Goal: Task Accomplishment & Management: Manage account settings

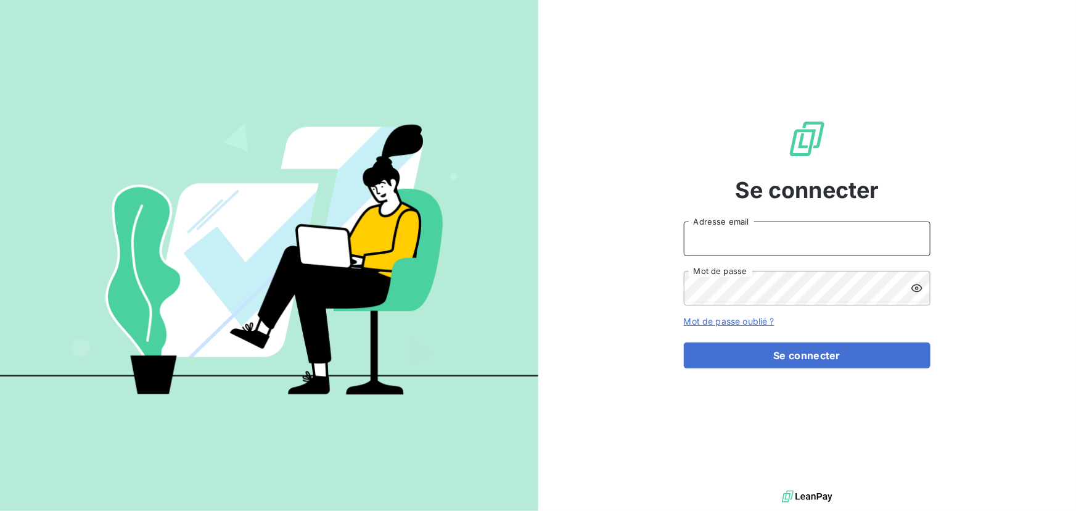
click at [720, 243] on input "Adresse email" at bounding box center [807, 238] width 247 height 35
type input "admin@legal2digital"
click at [684, 342] on button "Se connecter" at bounding box center [807, 355] width 247 height 26
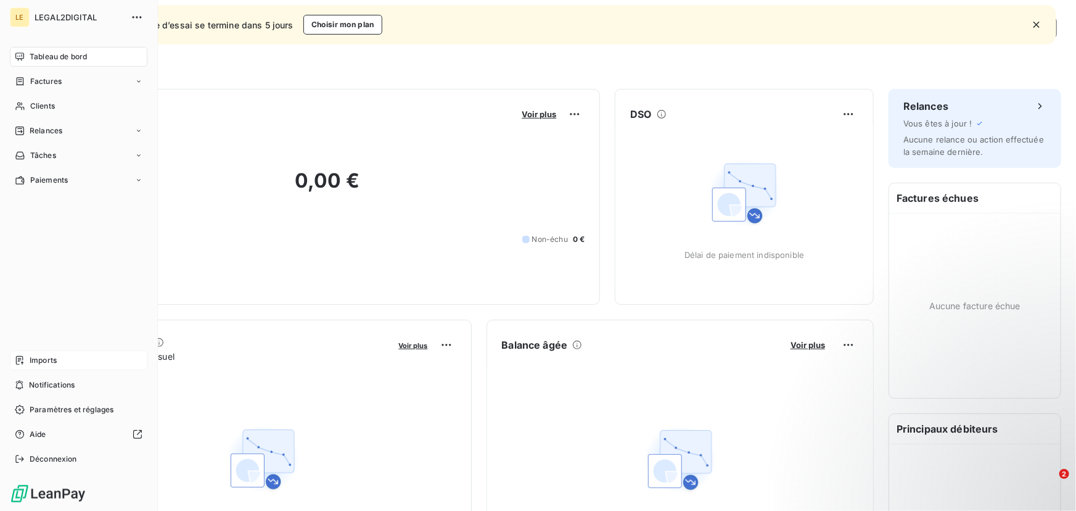
click at [39, 357] on span "Imports" at bounding box center [43, 360] width 27 height 11
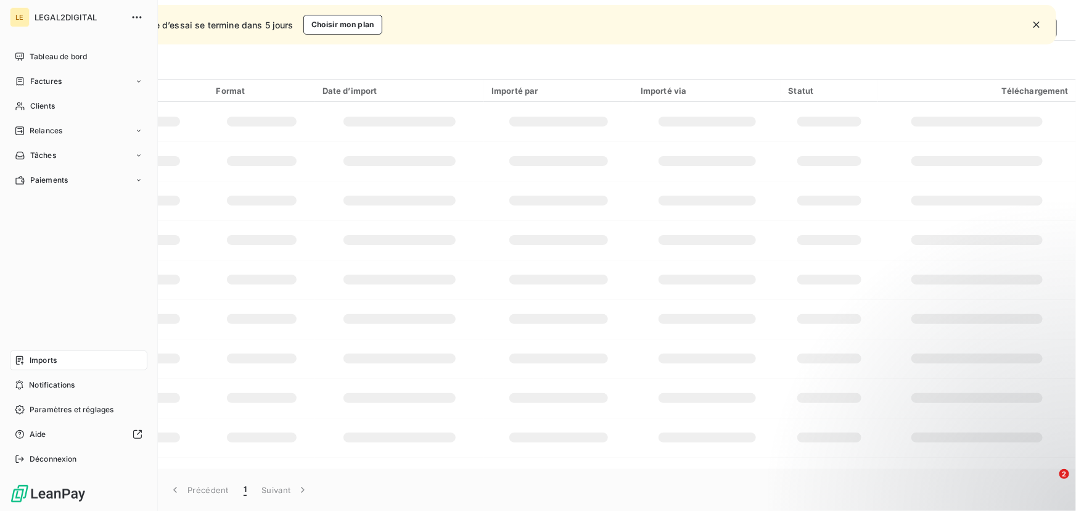
click at [36, 358] on span "Imports" at bounding box center [43, 360] width 27 height 11
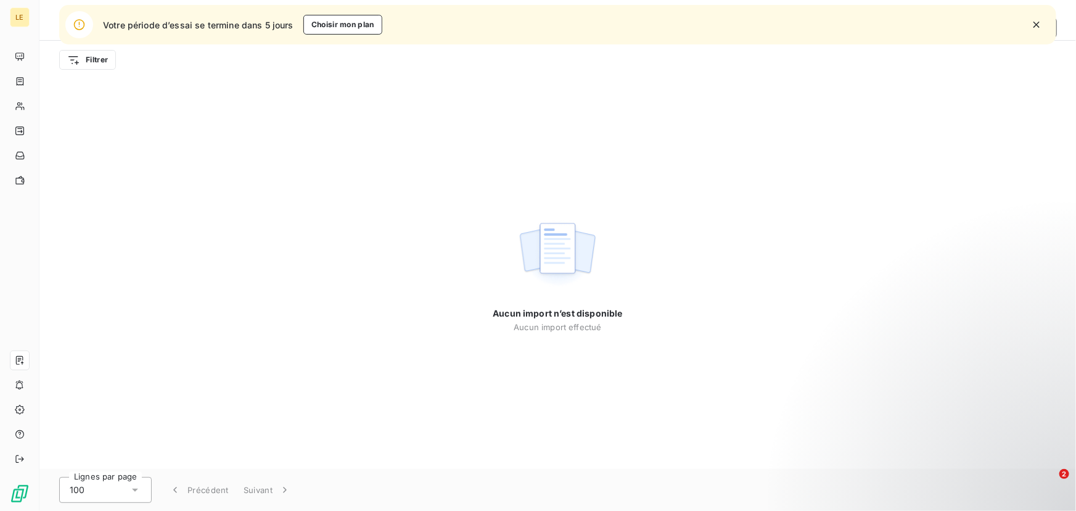
click at [414, 292] on div "Aucun import n’est disponible Aucun import effectué" at bounding box center [557, 274] width 1037 height 390
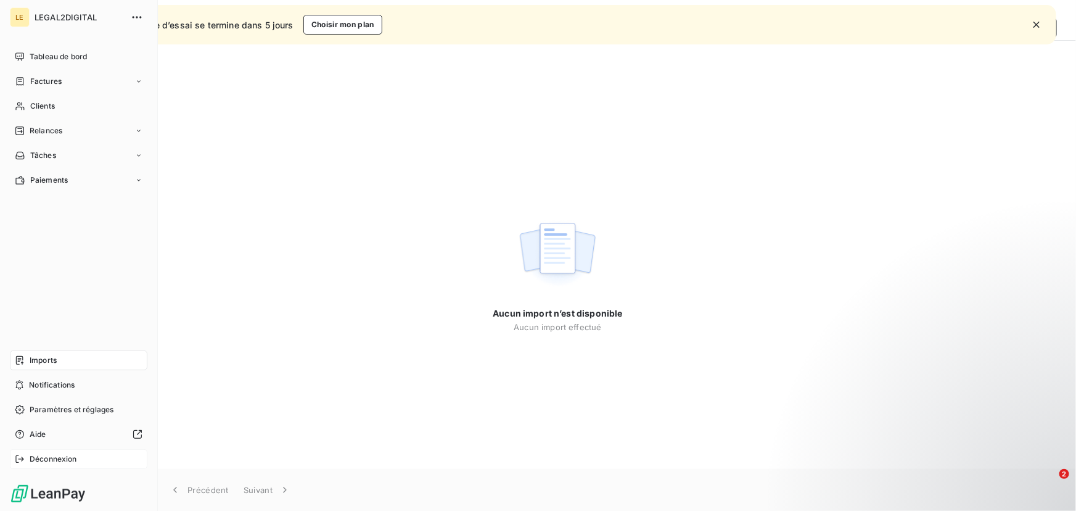
click at [25, 459] on div "Déconnexion" at bounding box center [79, 459] width 138 height 20
